Goal: Information Seeking & Learning: Understand process/instructions

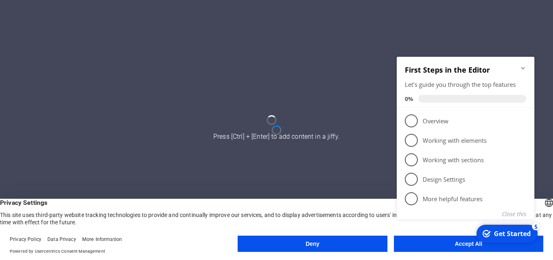
click at [524, 66] on icon "Minimize checklist" at bounding box center [523, 68] width 6 height 6
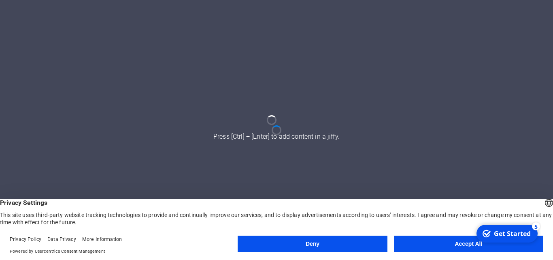
click at [411, 245] on button "Accept All" at bounding box center [468, 243] width 149 height 16
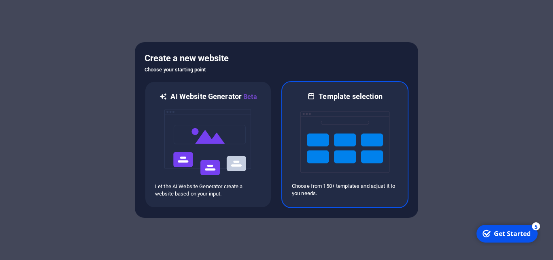
click at [369, 148] on img at bounding box center [344, 141] width 89 height 81
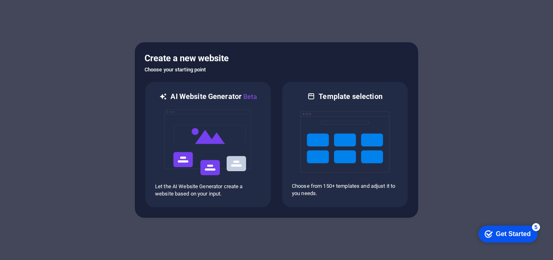
click at [493, 238] on div "checkmark Get Started 5" at bounding box center [508, 233] width 59 height 17
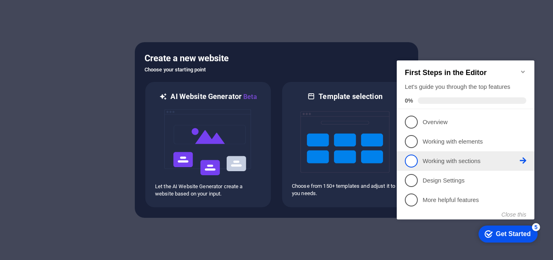
click at [468, 168] on li "3 Working with sections - incomplete" at bounding box center [466, 160] width 138 height 19
